Goal: Transaction & Acquisition: Subscribe to service/newsletter

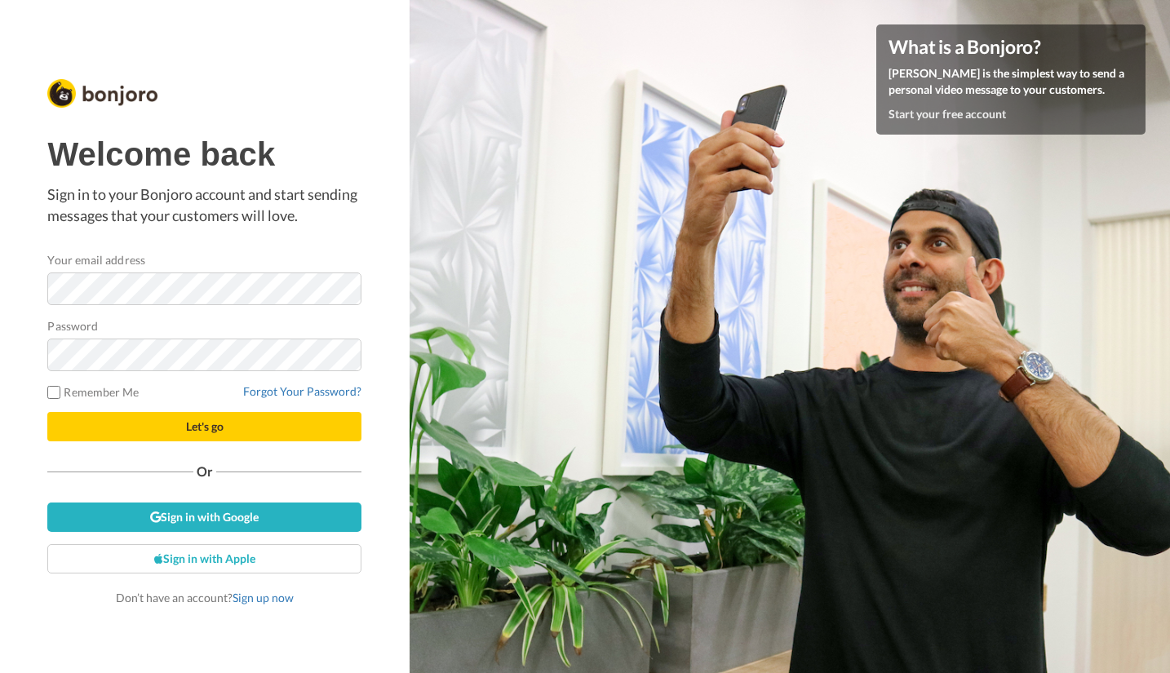
click at [23, 477] on div "Welcome back Sign in to your Bonjoro account and start sending messages that yo…" at bounding box center [205, 336] width 410 height 673
click at [261, 599] on link "Sign up now" at bounding box center [263, 598] width 61 height 14
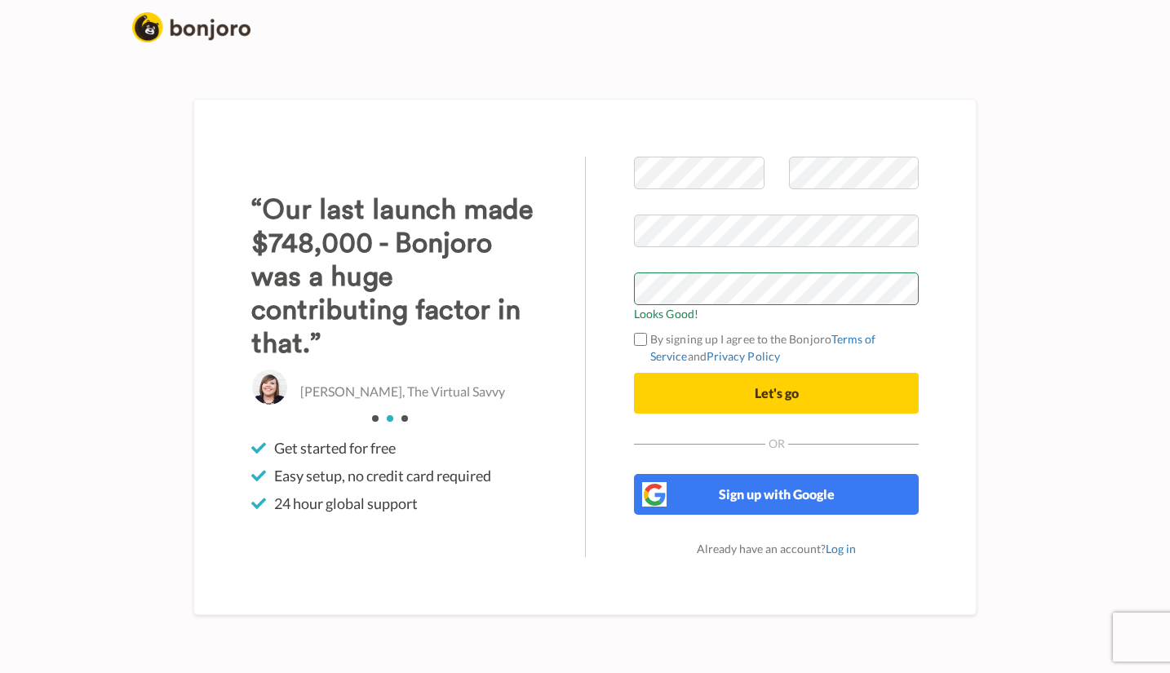
click at [639, 331] on label "By signing up I agree to the Bonjoro Terms of Service and Privacy Policy" at bounding box center [776, 347] width 285 height 34
click at [711, 394] on button "Let's go" at bounding box center [776, 393] width 285 height 41
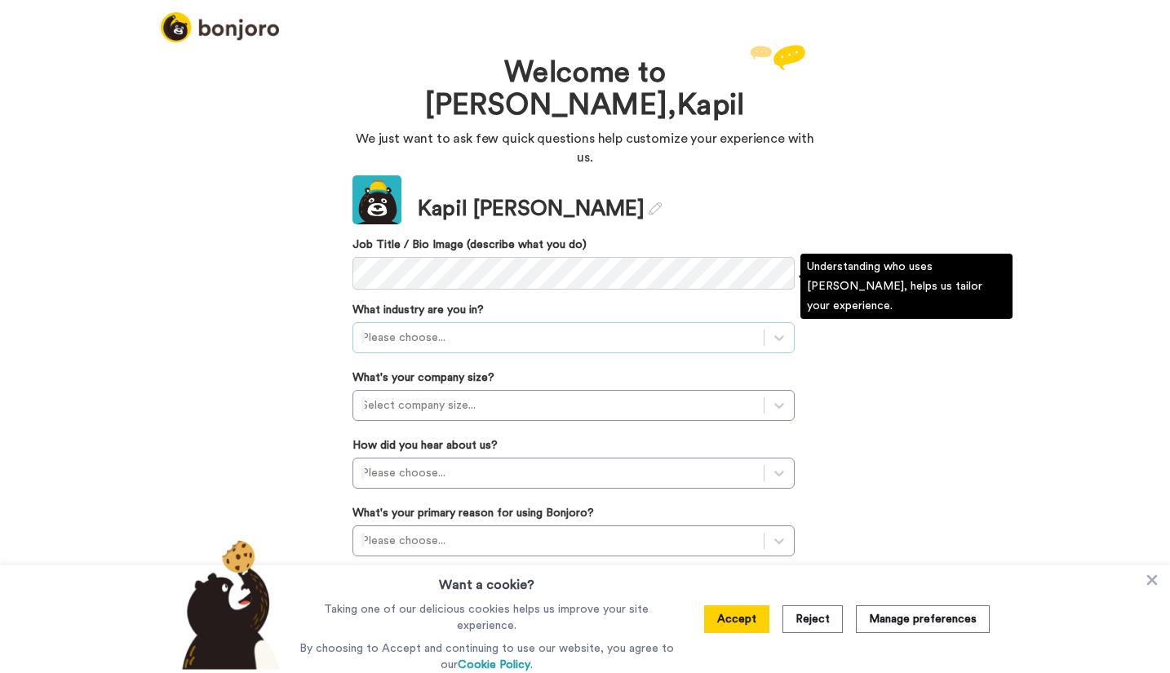
click at [437, 328] on div at bounding box center [558, 338] width 394 height 20
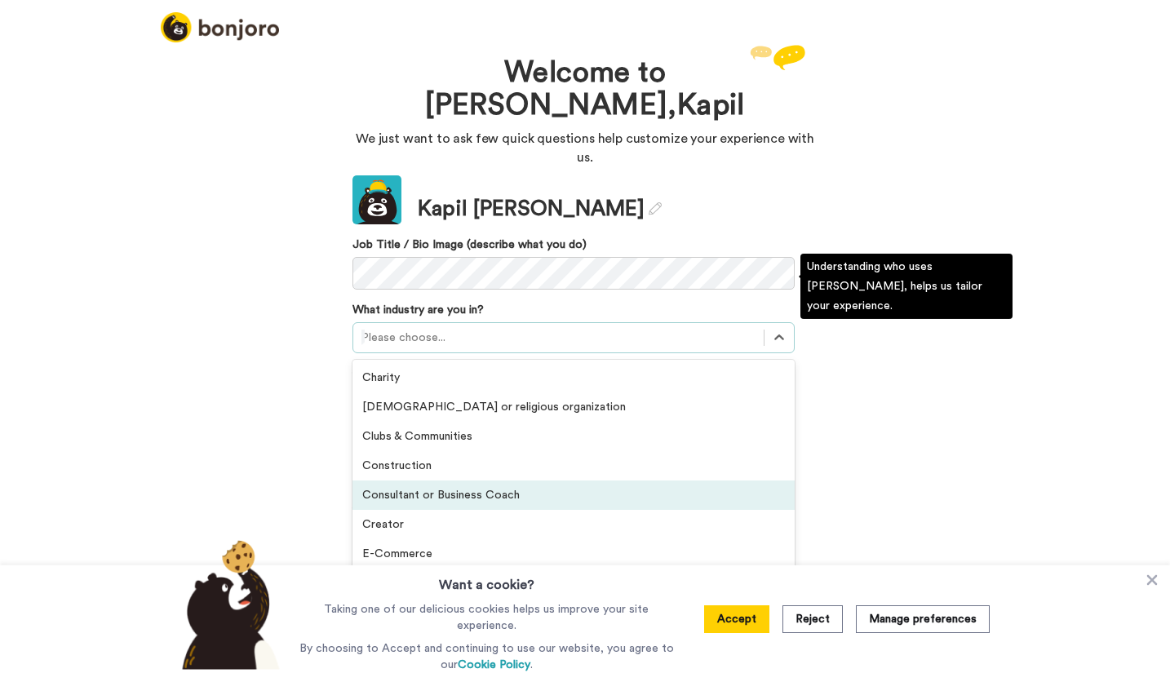
click at [473, 481] on div "Consultant or Business Coach" at bounding box center [574, 495] width 442 height 29
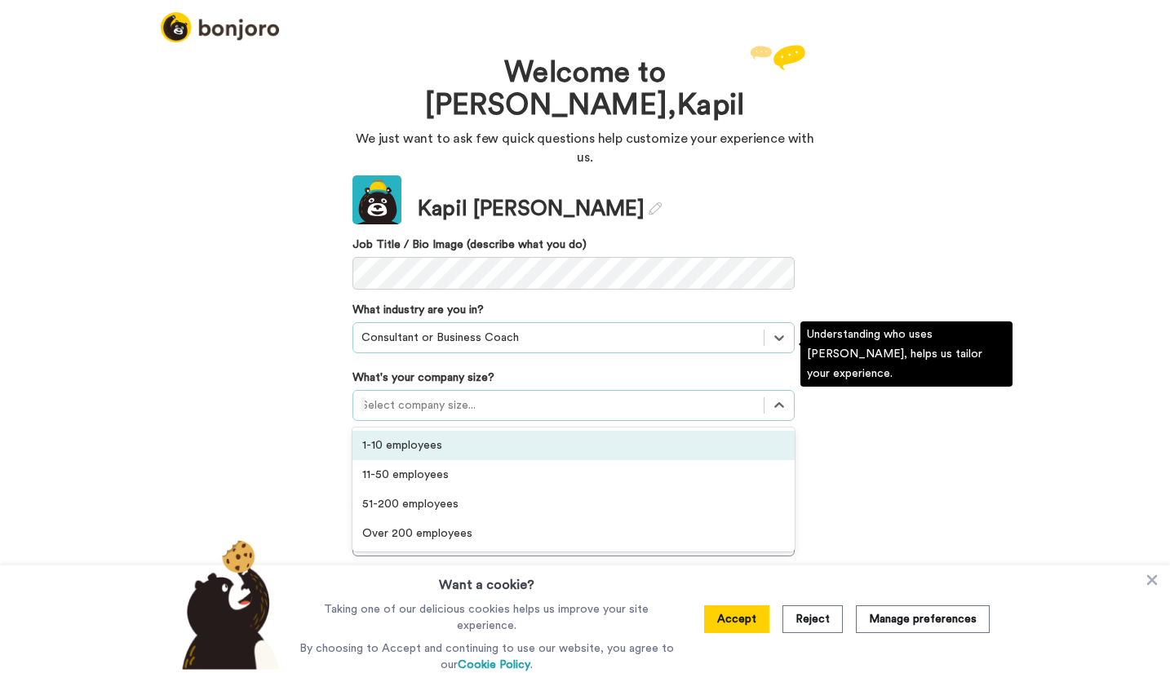
click at [426, 396] on div at bounding box center [558, 406] width 394 height 20
click at [415, 431] on div "1-10 employees" at bounding box center [574, 445] width 442 height 29
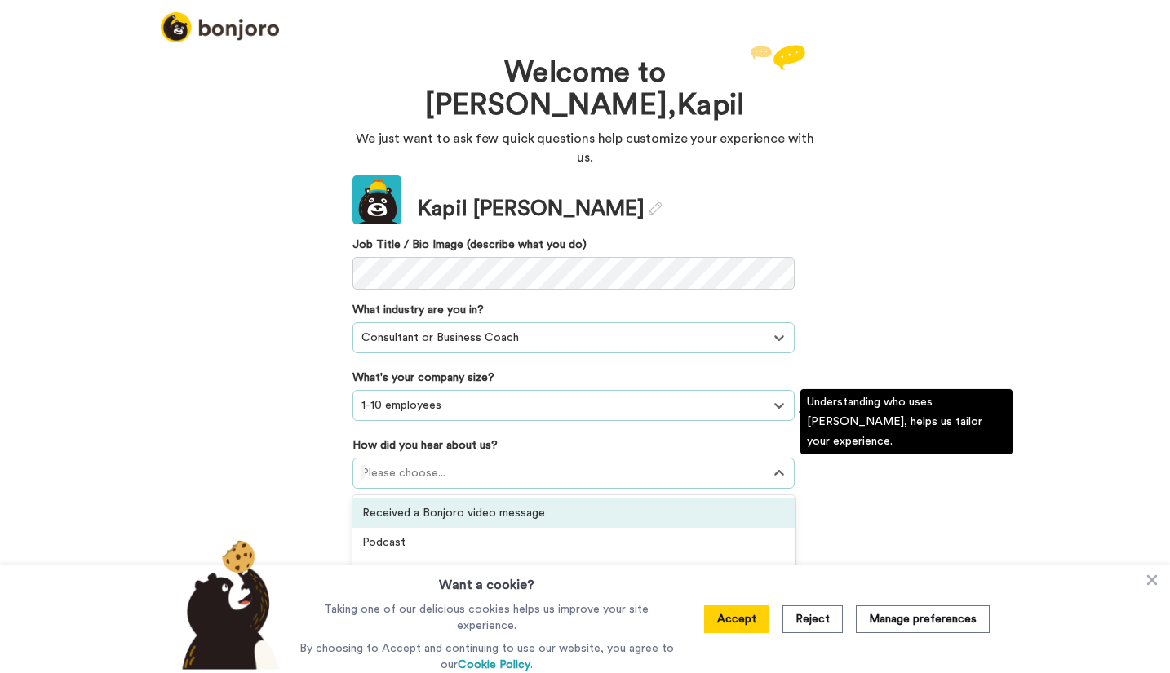
click at [428, 463] on div at bounding box center [558, 473] width 394 height 20
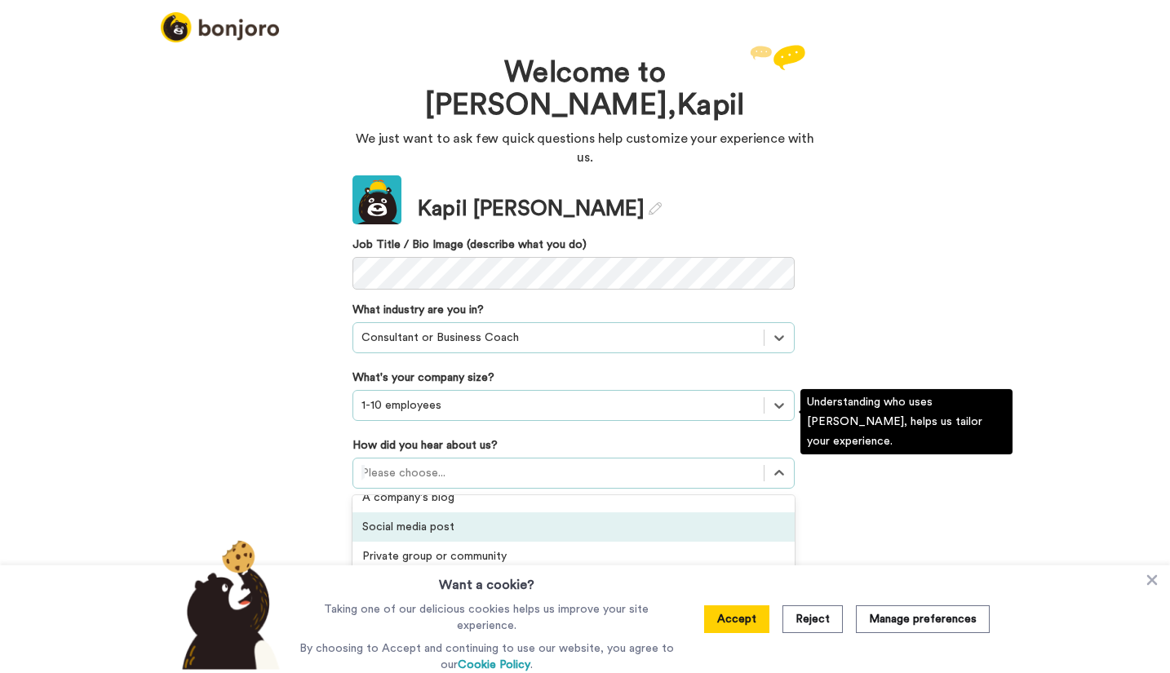
scroll to position [162, 0]
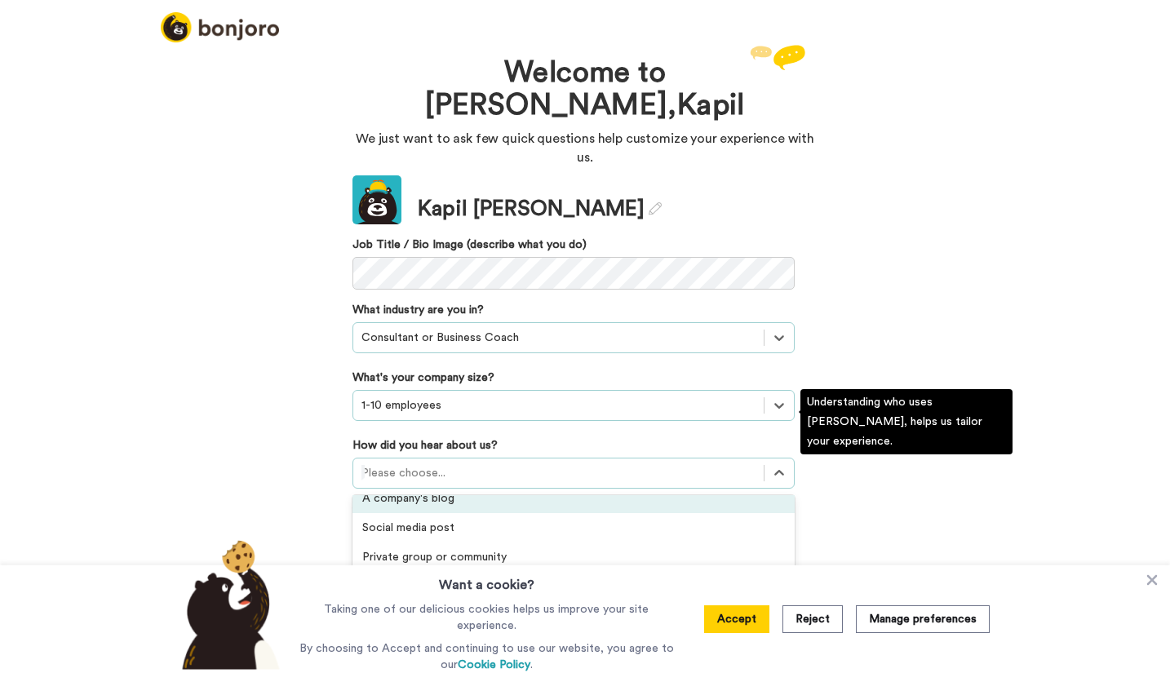
click at [441, 484] on div "A company's blog" at bounding box center [574, 498] width 442 height 29
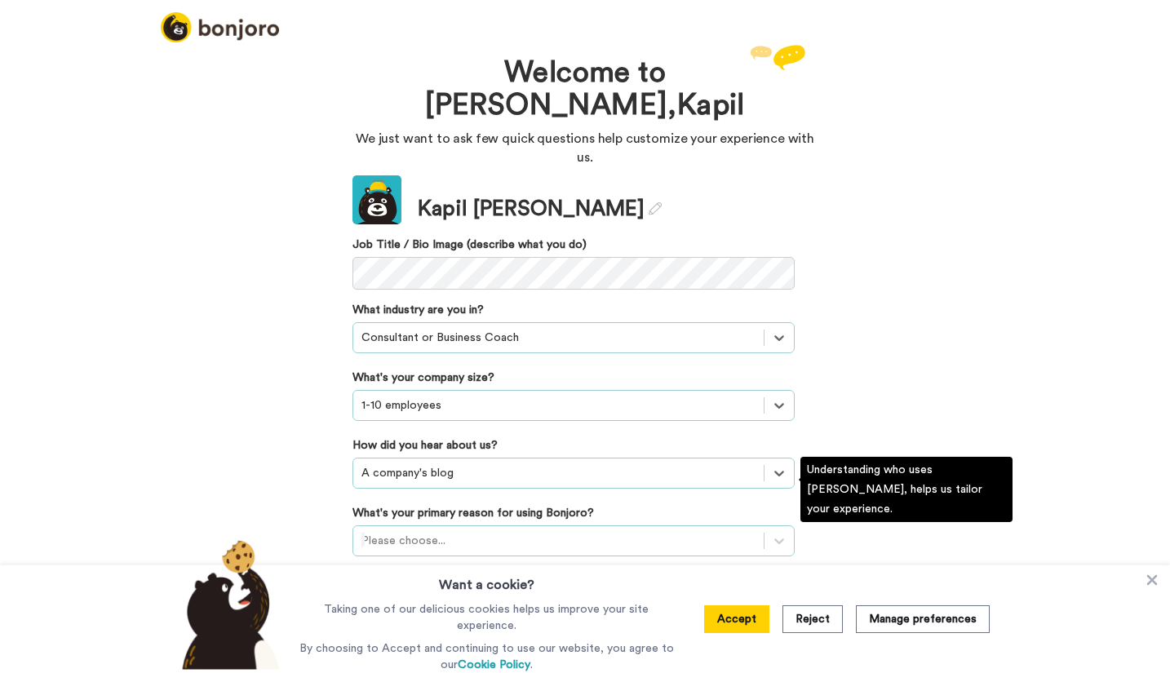
click at [388, 531] on div at bounding box center [558, 541] width 394 height 20
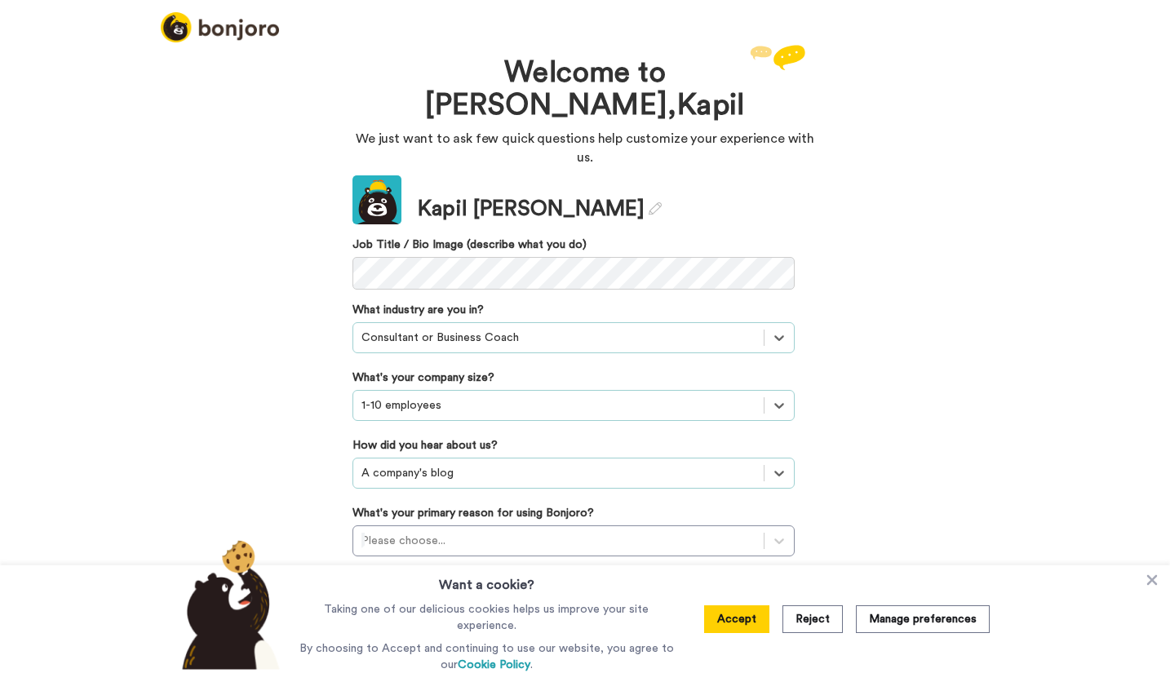
click at [914, 224] on div "Welcome to Bonjoro, Kapil We just want to ask few quick questions help customiz…" at bounding box center [585, 357] width 1170 height 632
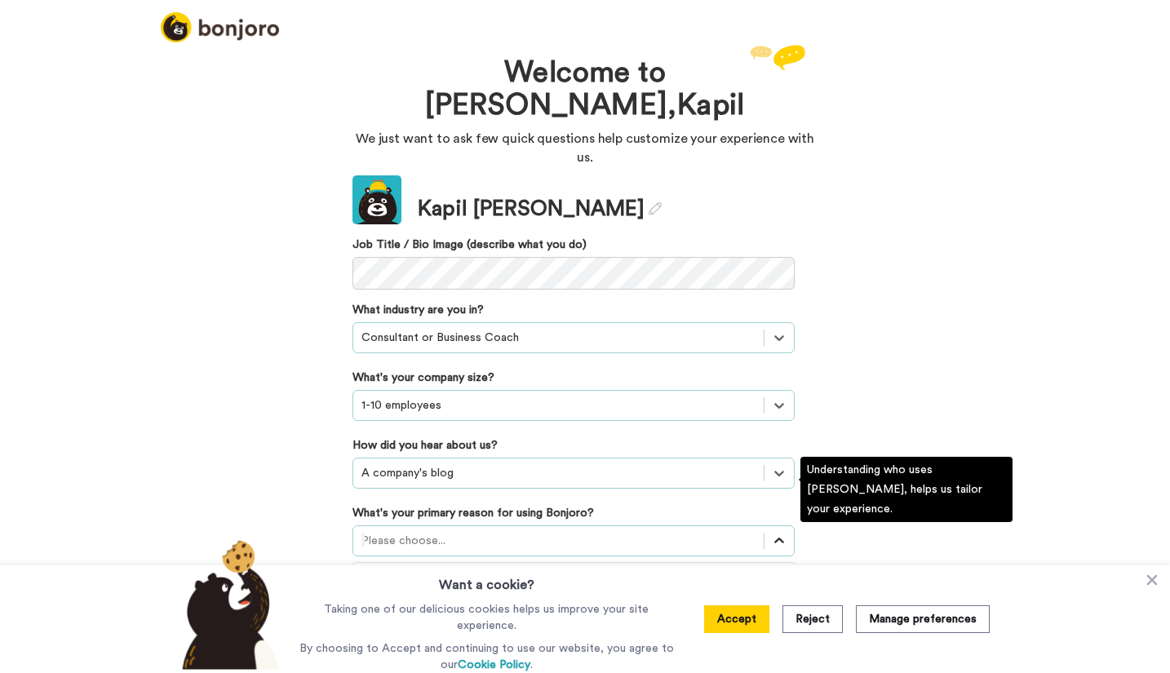
click at [776, 533] on icon at bounding box center [779, 541] width 16 height 16
click at [460, 596] on div "Onboarding new customers" at bounding box center [574, 610] width 442 height 29
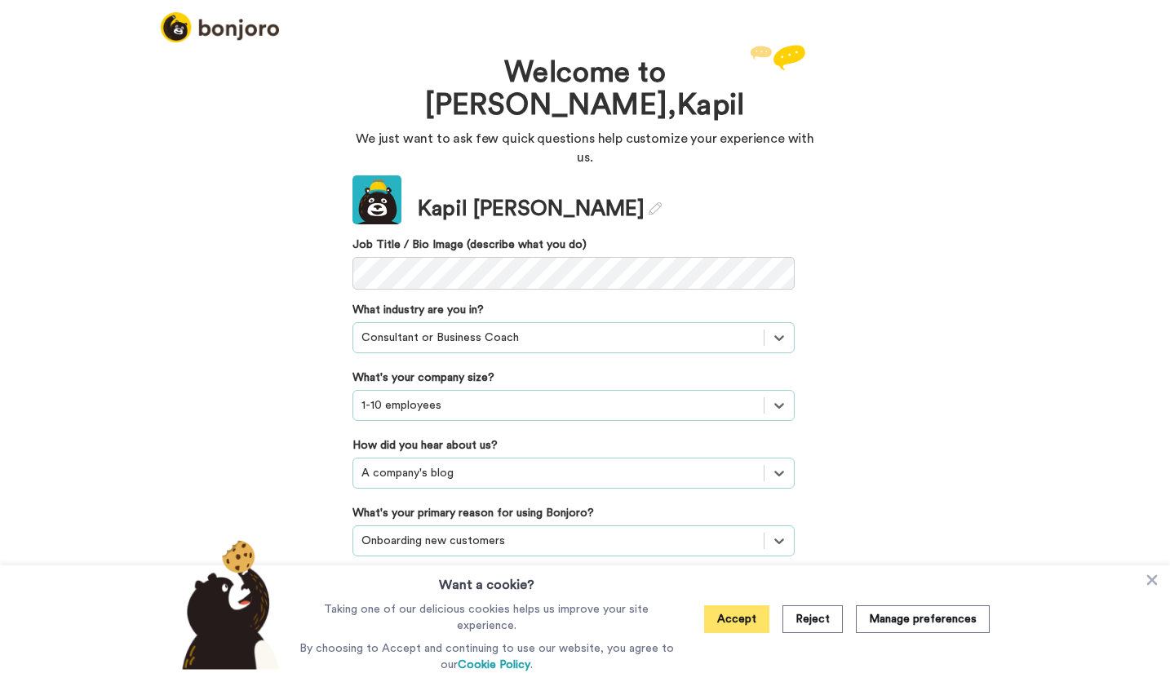
click at [742, 629] on button "Accept" at bounding box center [736, 619] width 65 height 28
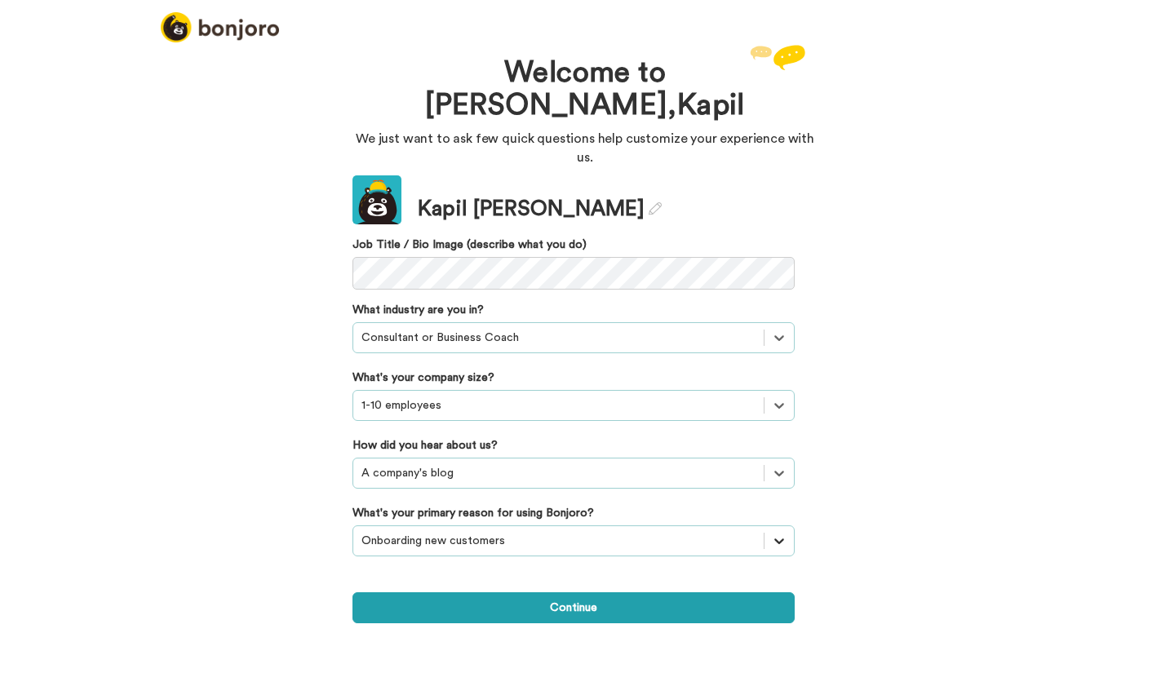
click at [782, 533] on icon at bounding box center [779, 541] width 16 height 16
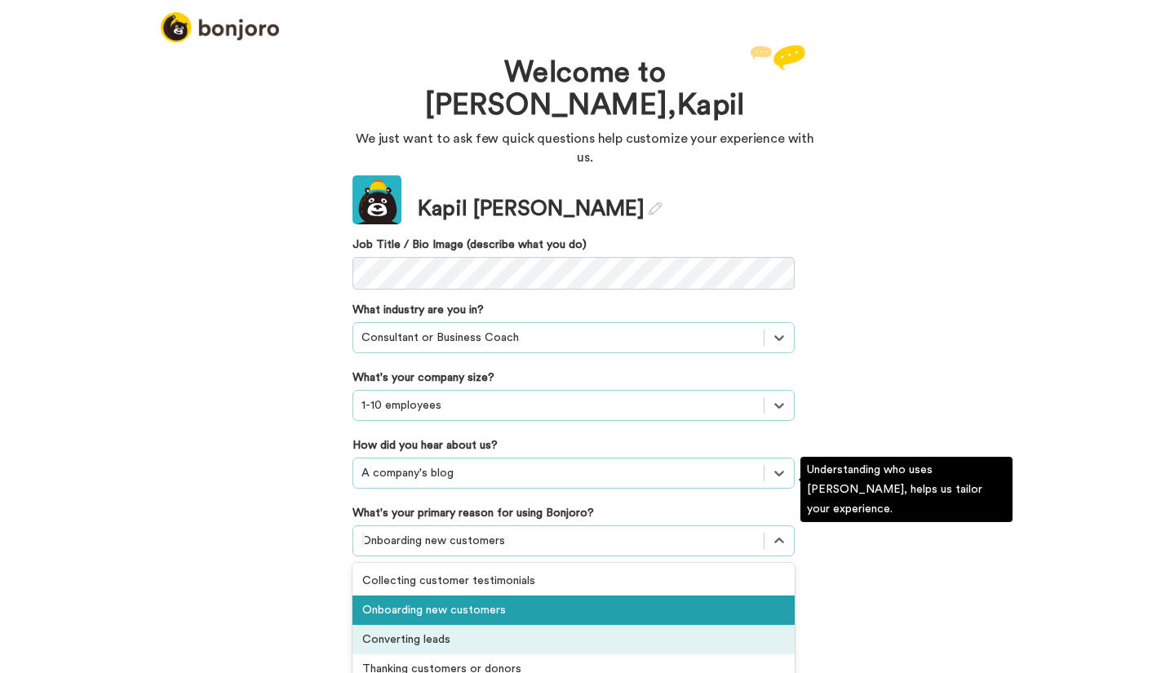
click at [388, 625] on div "Converting leads" at bounding box center [574, 639] width 442 height 29
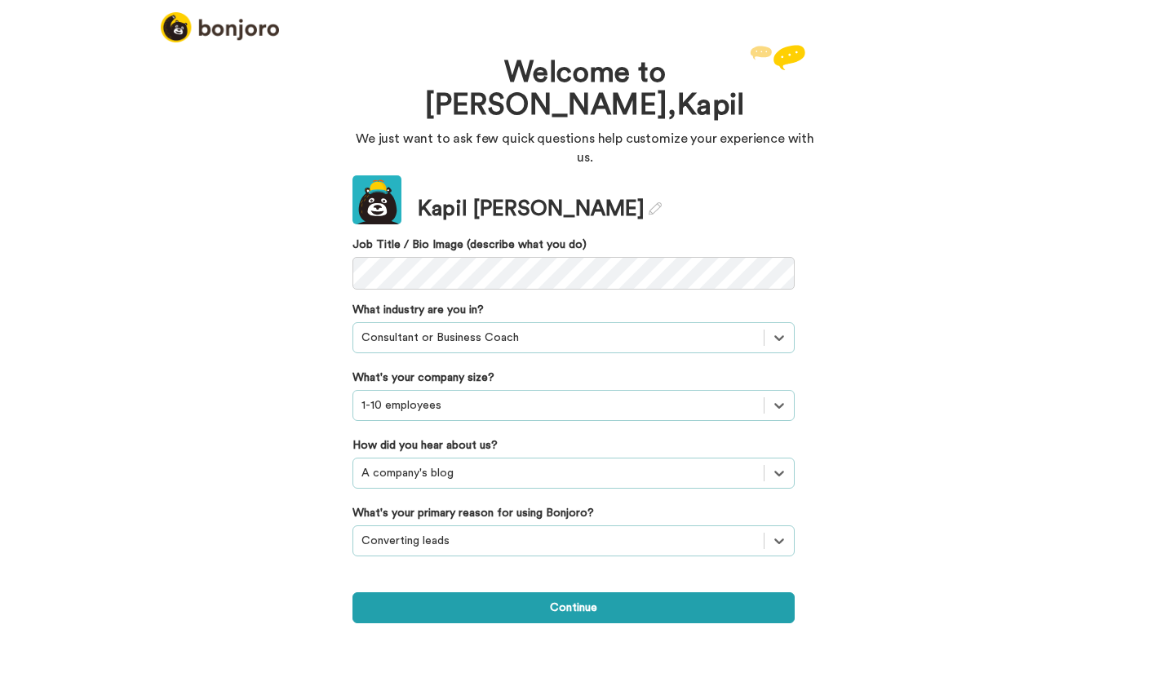
click at [447, 531] on div at bounding box center [558, 541] width 394 height 20
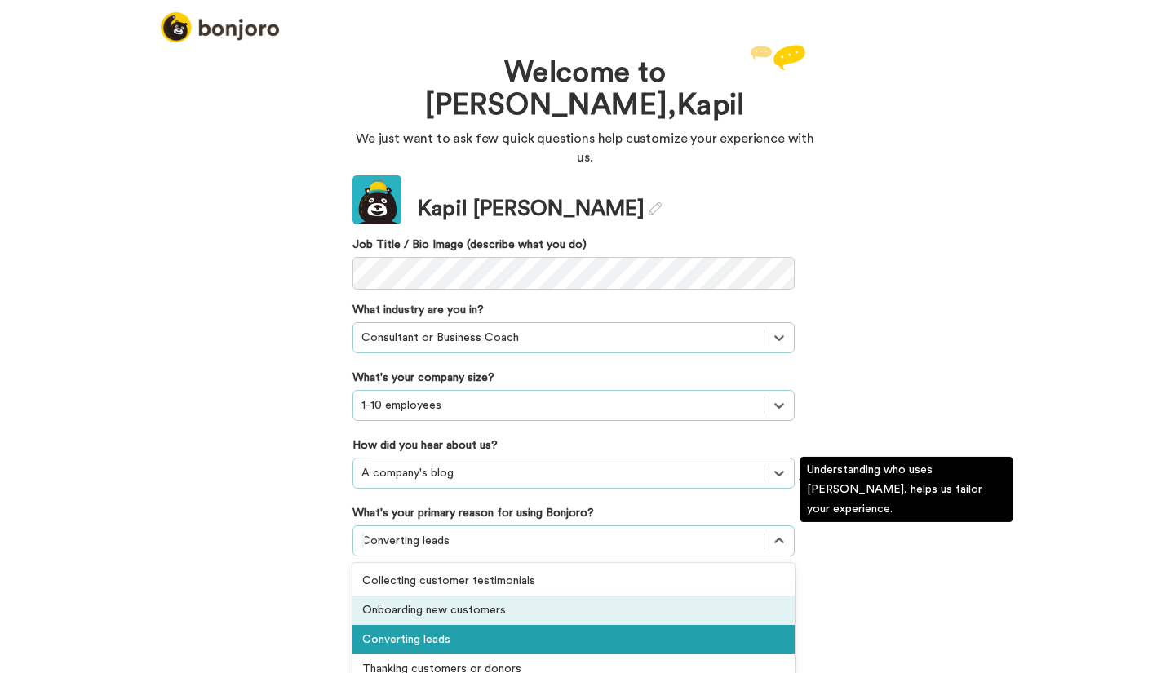
click at [431, 596] on div "Onboarding new customers" at bounding box center [574, 610] width 442 height 29
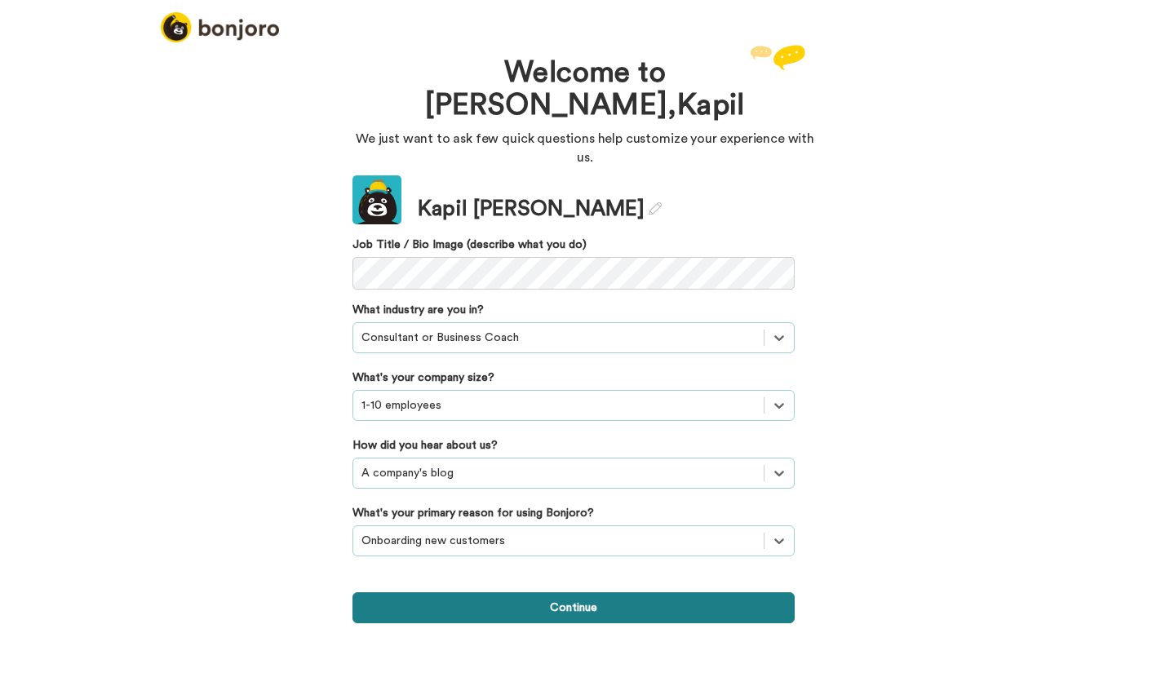
click at [525, 592] on button "Continue" at bounding box center [574, 607] width 442 height 31
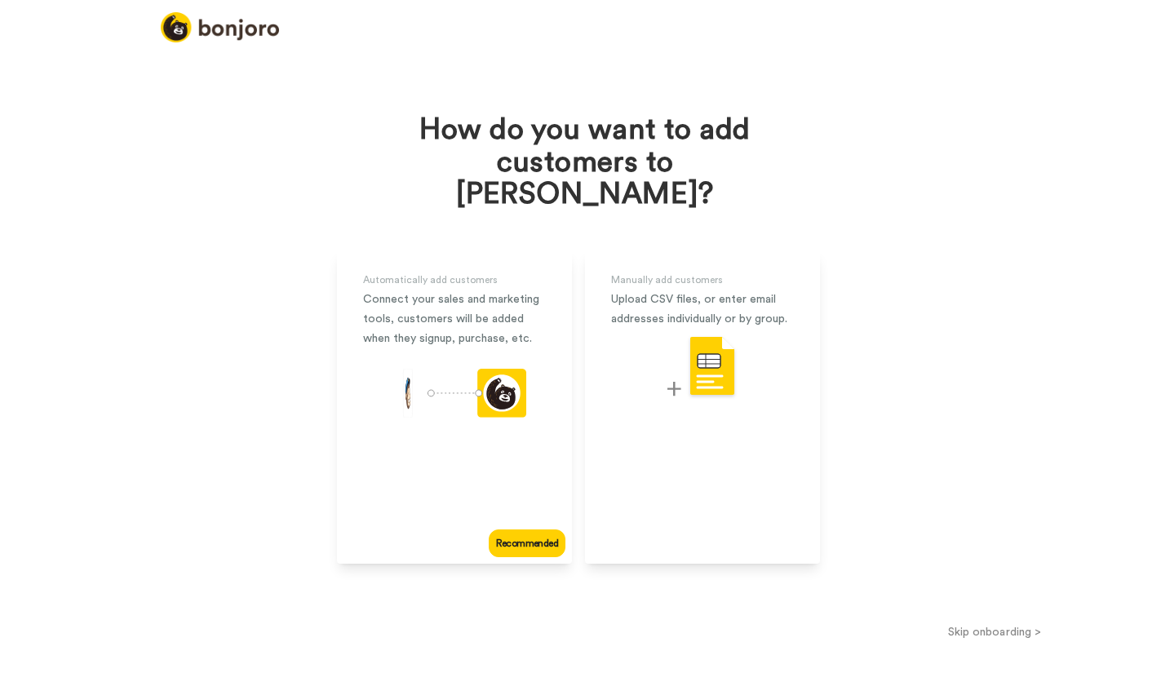
click at [992, 623] on button "Skip onboarding >" at bounding box center [994, 631] width 351 height 17
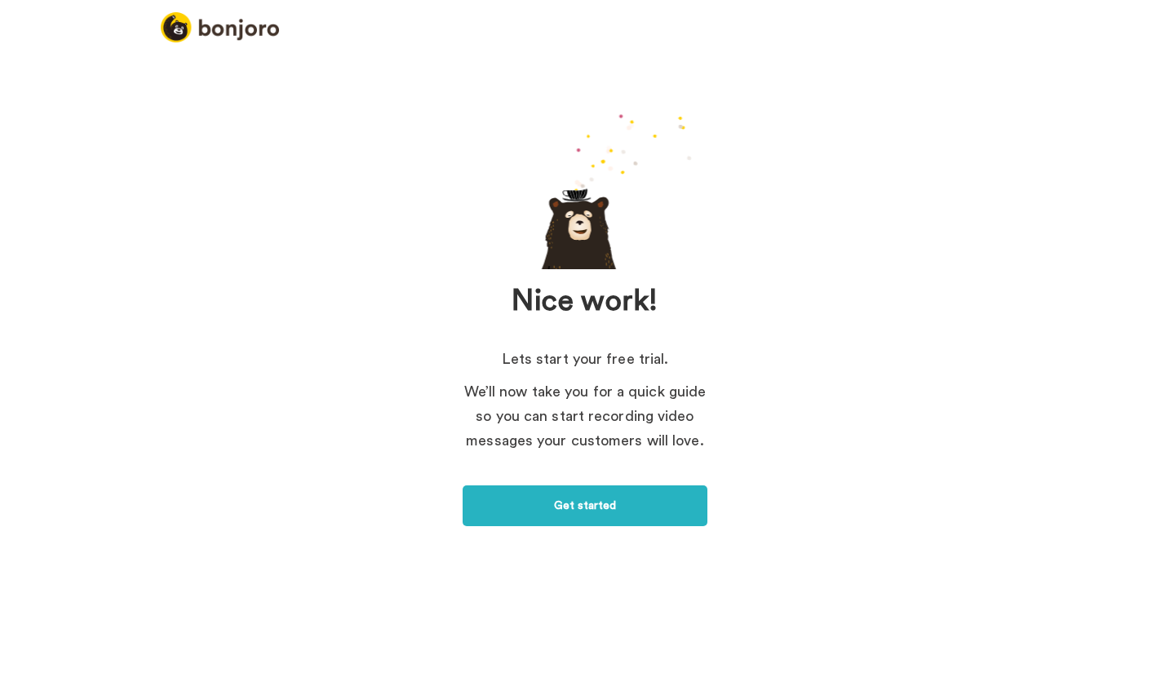
click at [579, 539] on div "Nice work! Lets start your free trial. We’ll now take you for a quick guide so …" at bounding box center [585, 330] width 1170 height 579
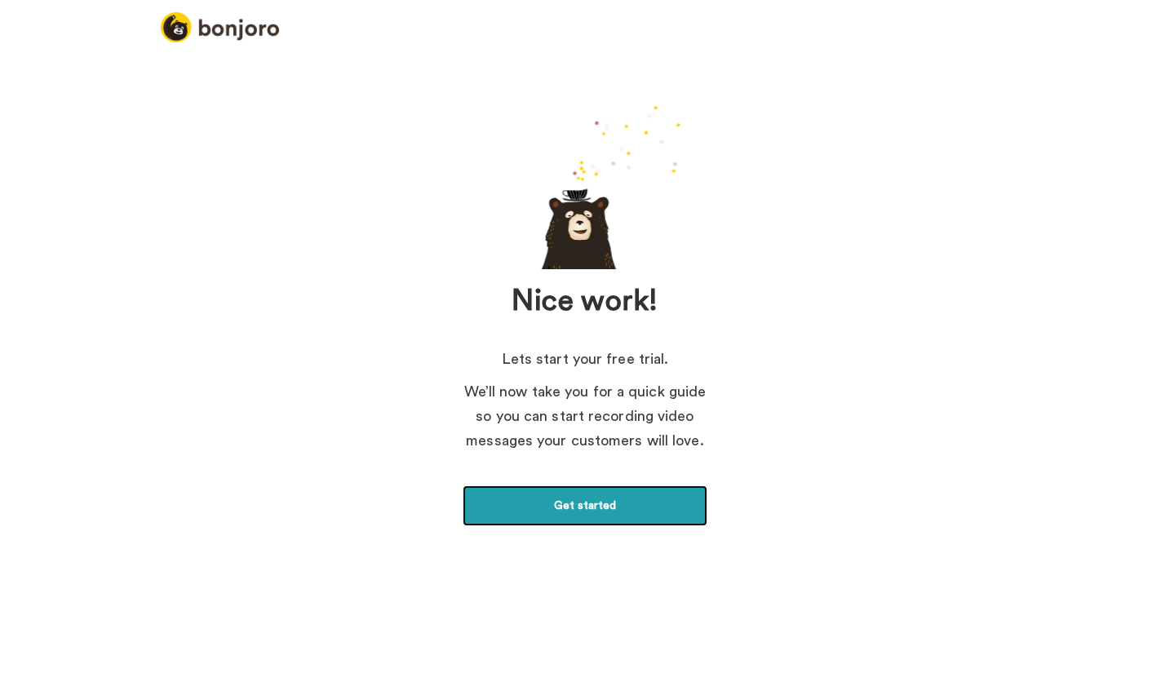
click at [596, 515] on link "Get started" at bounding box center [585, 506] width 245 height 41
